Goal: Transaction & Acquisition: Purchase product/service

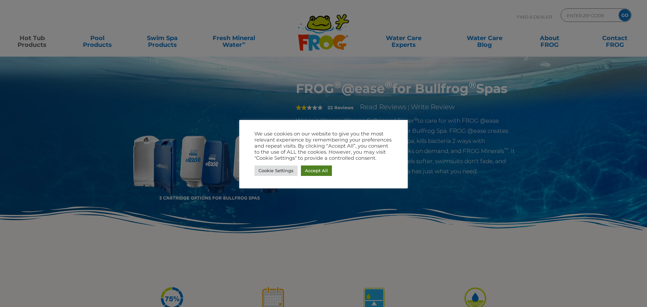
click at [317, 168] on link "Accept All" at bounding box center [316, 171] width 31 height 10
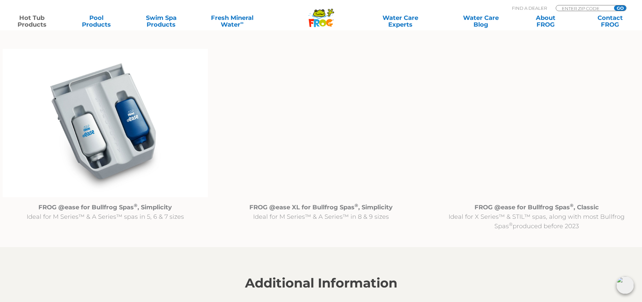
scroll to position [674, 0]
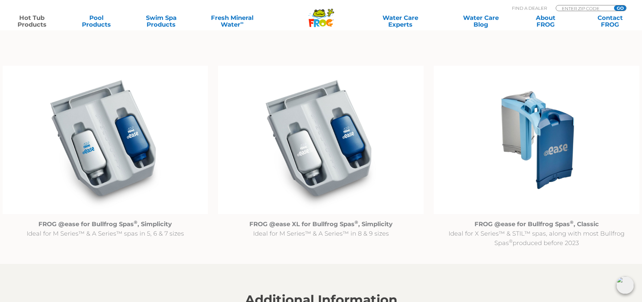
click at [629, 132] on img at bounding box center [537, 140] width 206 height 148
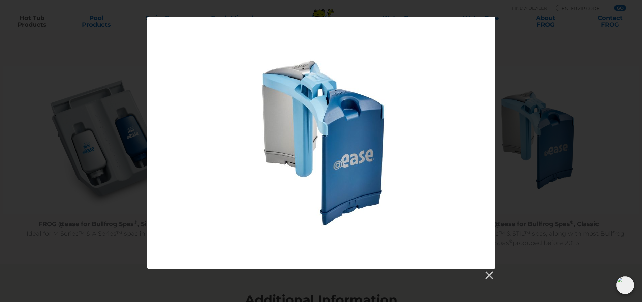
click at [326, 120] on div at bounding box center [321, 143] width 348 height 252
click at [494, 275] on div at bounding box center [321, 275] width 348 height 12
click at [491, 273] on link at bounding box center [489, 275] width 10 height 10
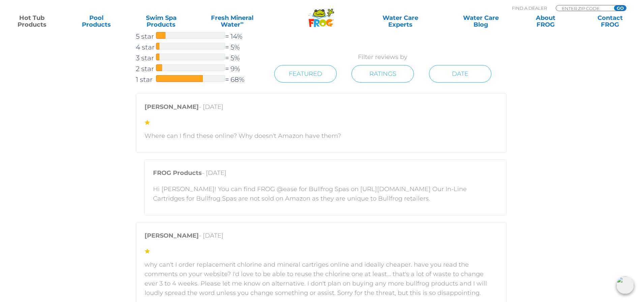
scroll to position [1112, 0]
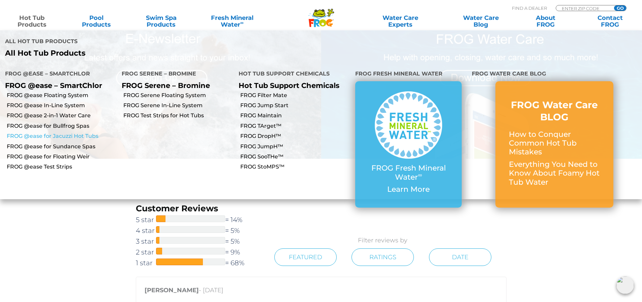
click at [57, 132] on link "FROG @ease for Jacuzzi Hot Tubs" at bounding box center [62, 135] width 110 height 7
